Goal: Task Accomplishment & Management: Complete application form

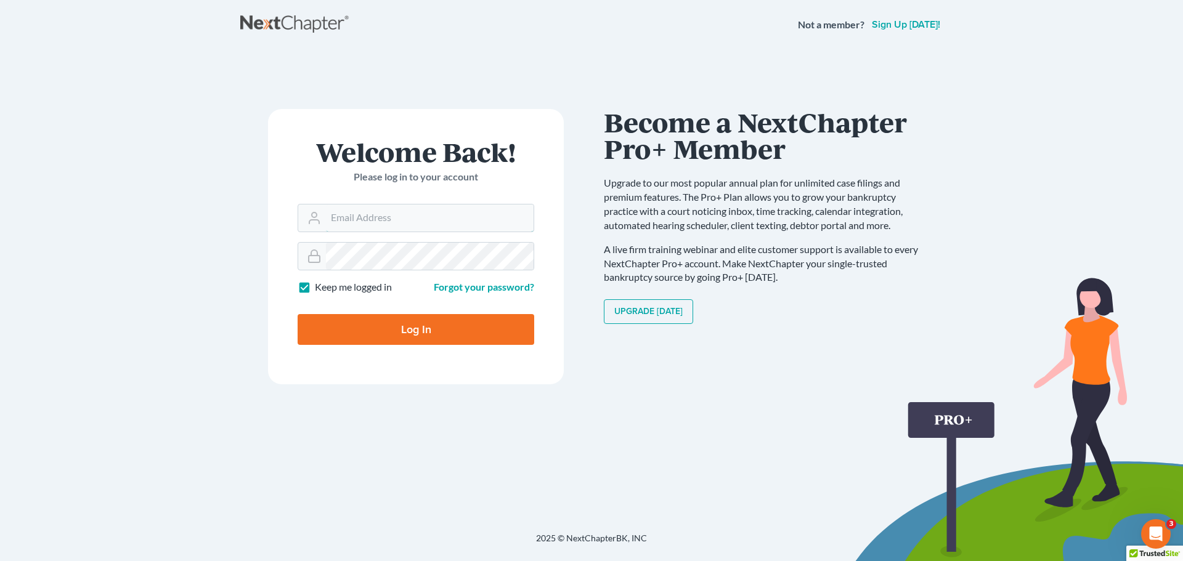
type input "[EMAIL_ADDRESS][DOMAIN_NAME]"
click at [410, 337] on input "Log In" at bounding box center [416, 329] width 237 height 31
type input "Thinking..."
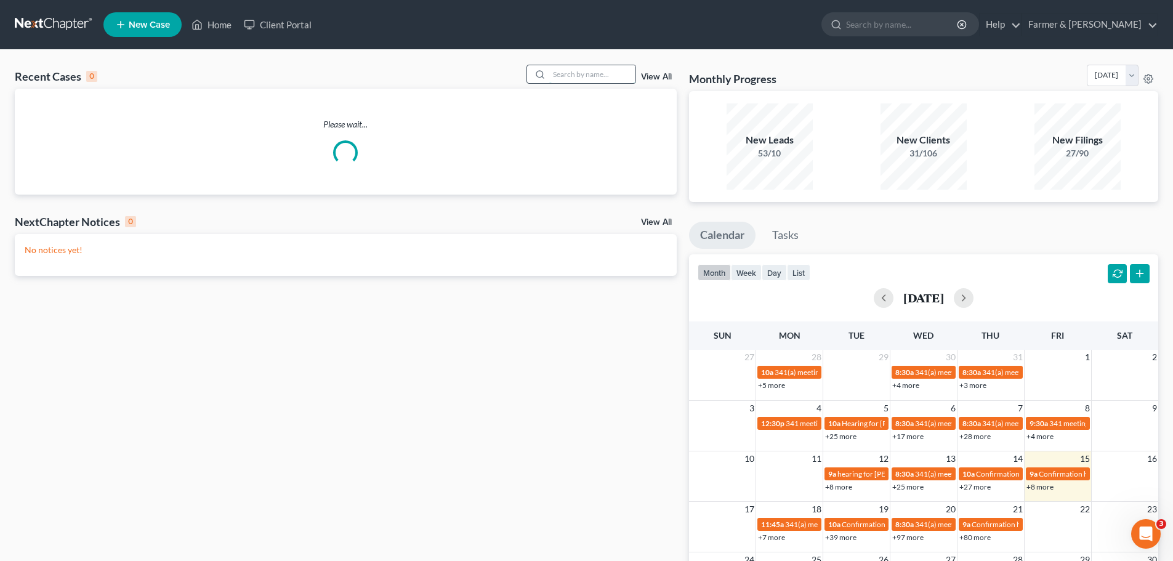
click at [574, 75] on input "search" at bounding box center [592, 74] width 86 height 18
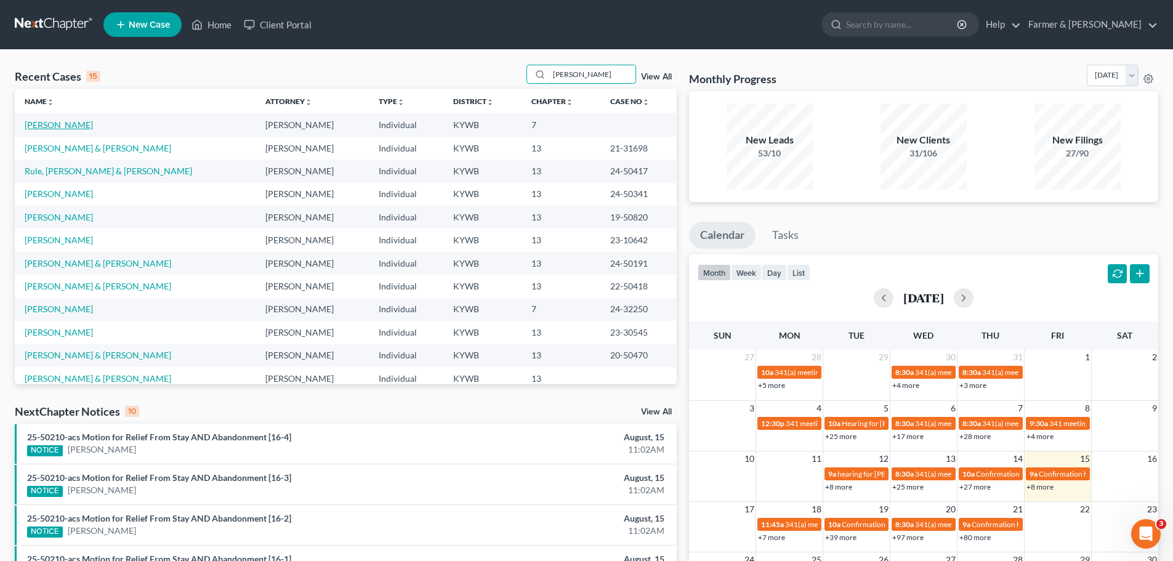
type input "BOYD"
click at [61, 124] on link "Boyd, Donnalee" at bounding box center [59, 124] width 68 height 10
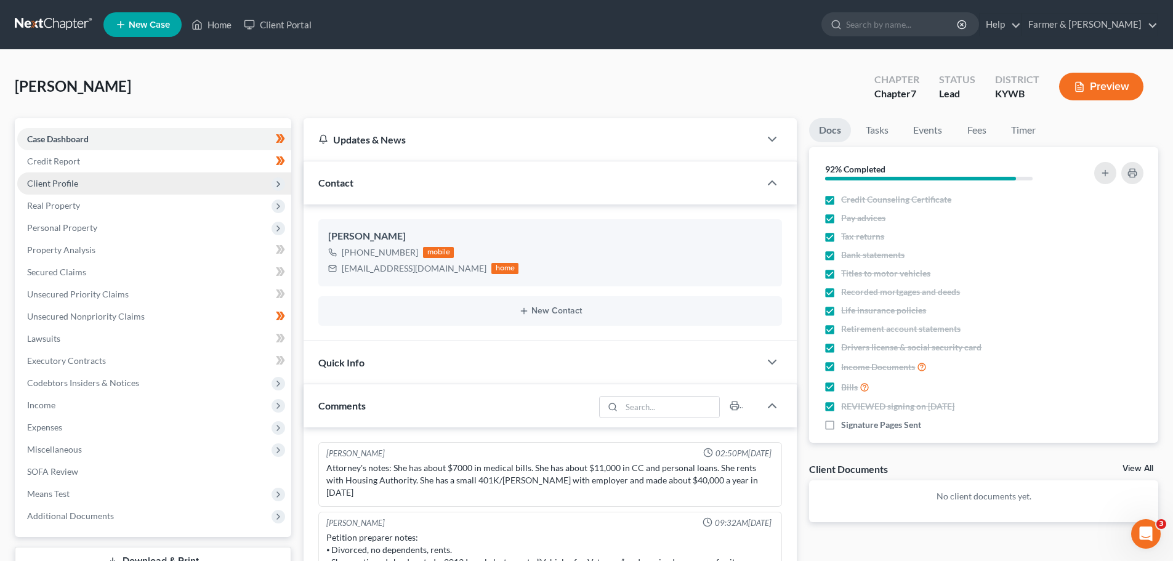
click at [68, 184] on span "Client Profile" at bounding box center [52, 183] width 51 height 10
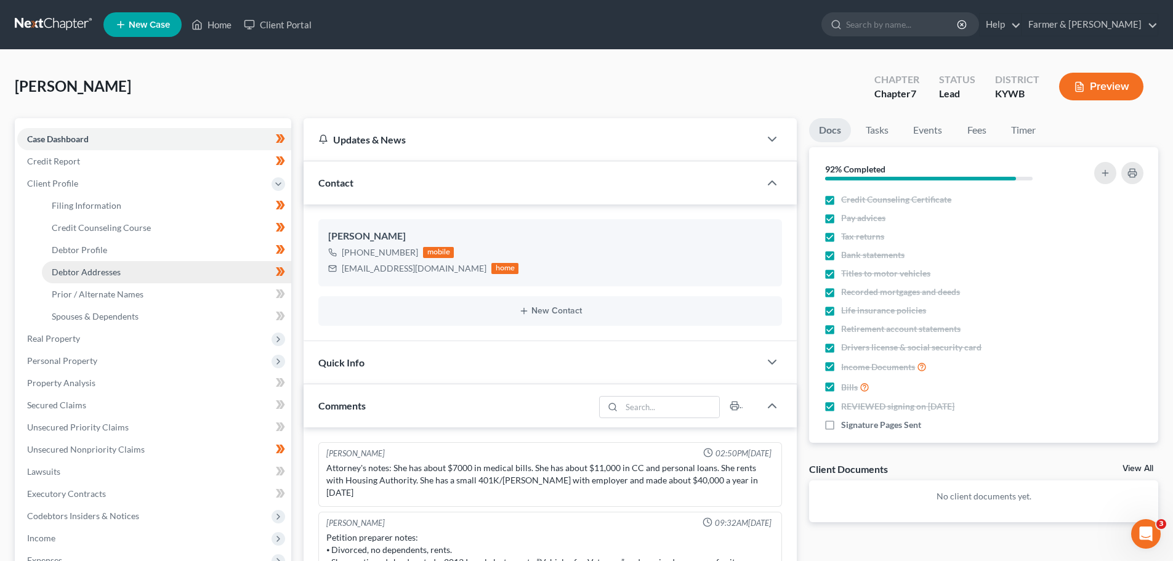
click at [110, 270] on span "Debtor Addresses" at bounding box center [86, 272] width 69 height 10
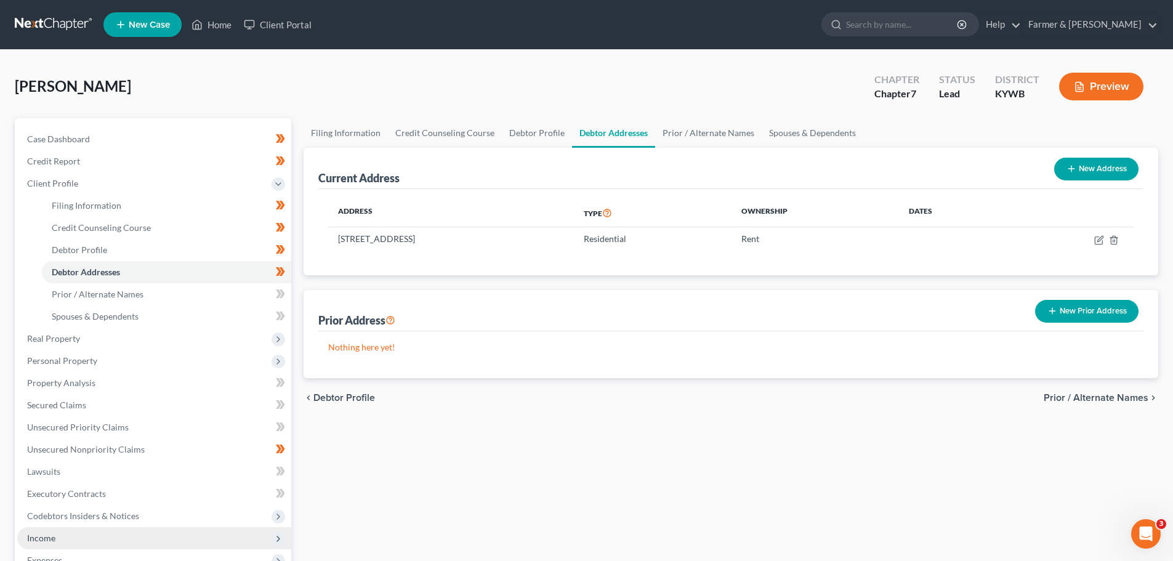
click at [76, 541] on span "Income" at bounding box center [154, 538] width 274 height 22
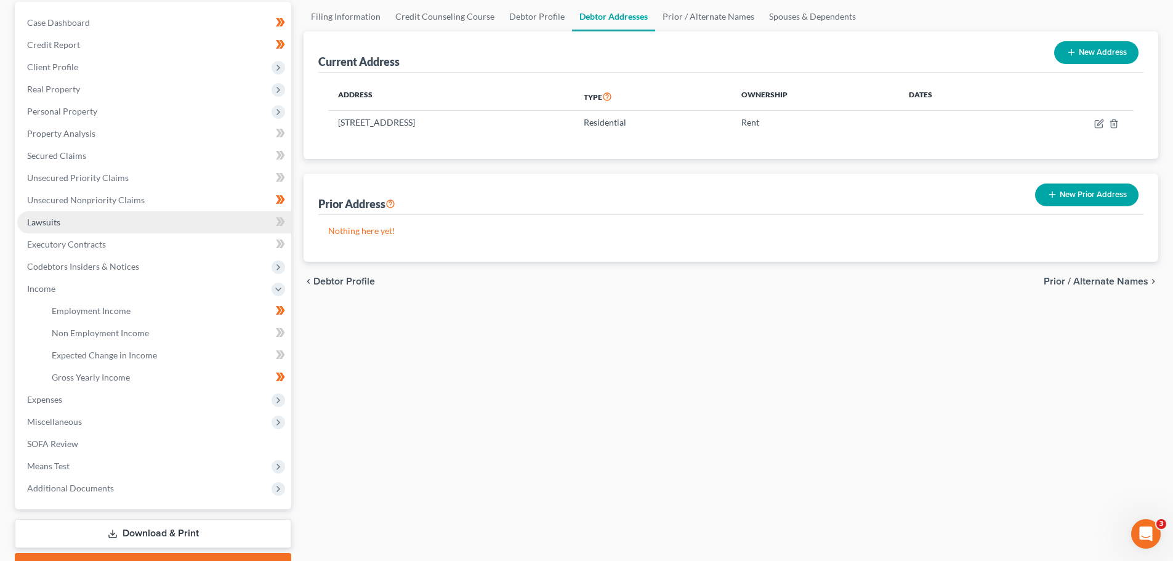
scroll to position [144, 0]
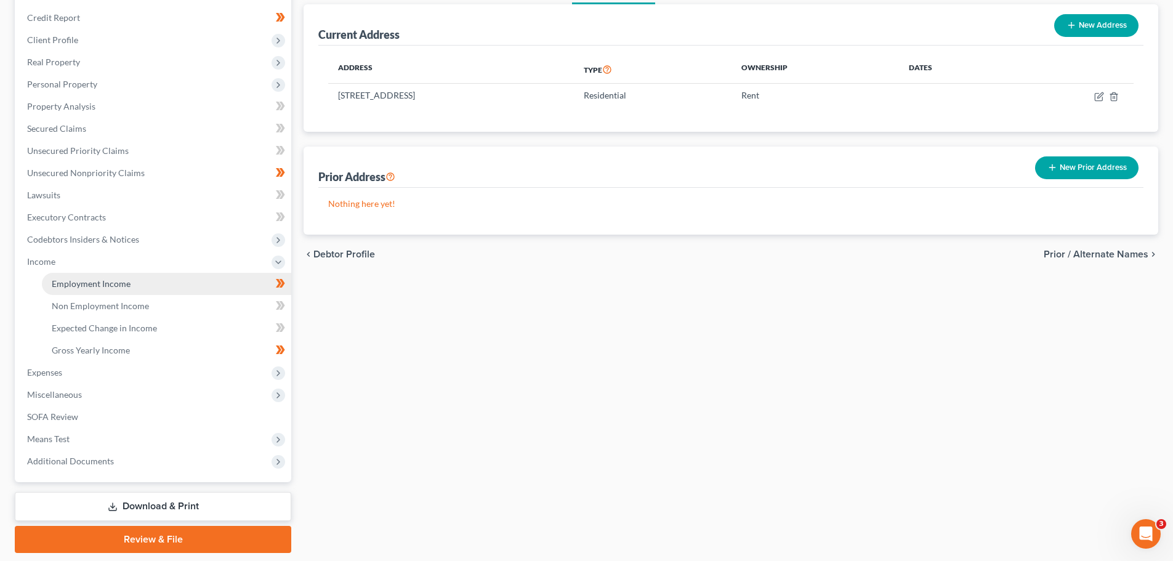
click at [103, 286] on span "Employment Income" at bounding box center [91, 283] width 79 height 10
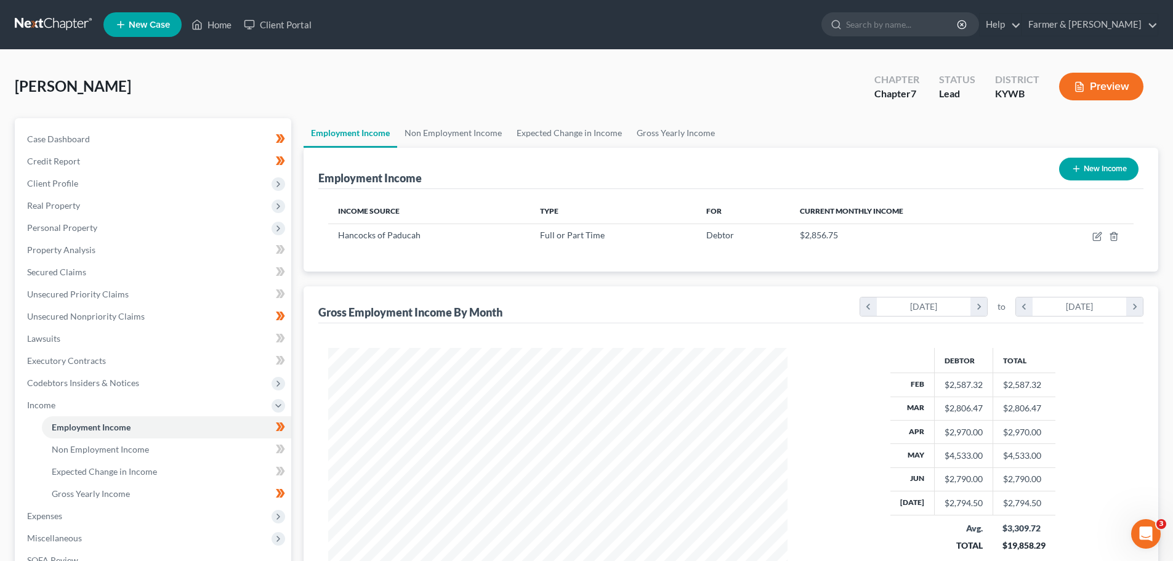
scroll to position [230, 484]
click at [91, 188] on span "Client Profile" at bounding box center [154, 183] width 274 height 22
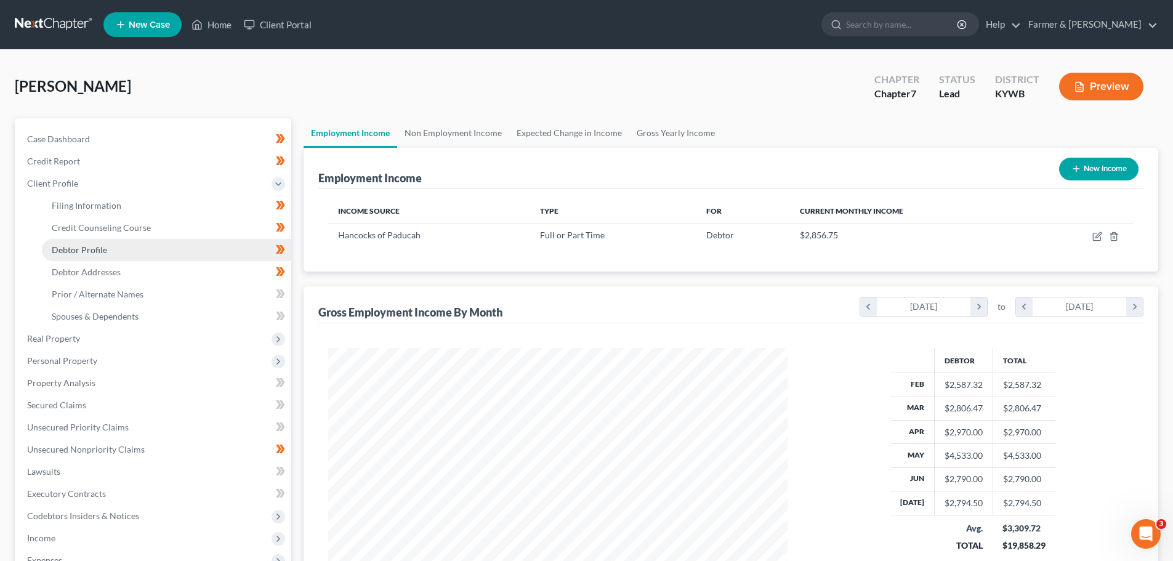
click at [103, 251] on span "Debtor Profile" at bounding box center [79, 250] width 55 height 10
select select "3"
select select "0"
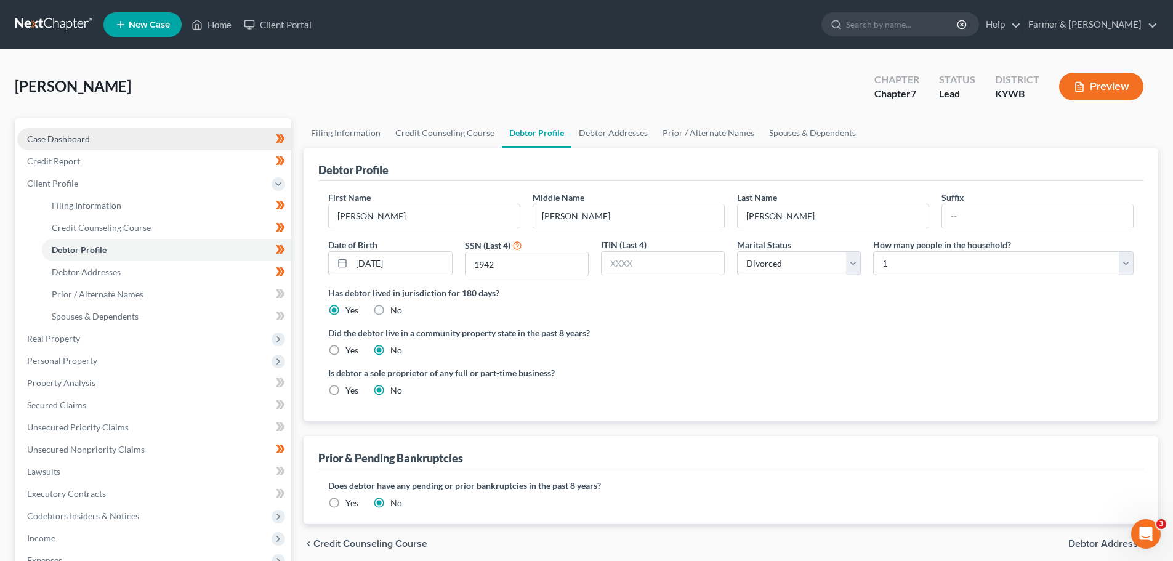
click at [68, 138] on span "Case Dashboard" at bounding box center [58, 139] width 63 height 10
